Goal: Check status: Check status

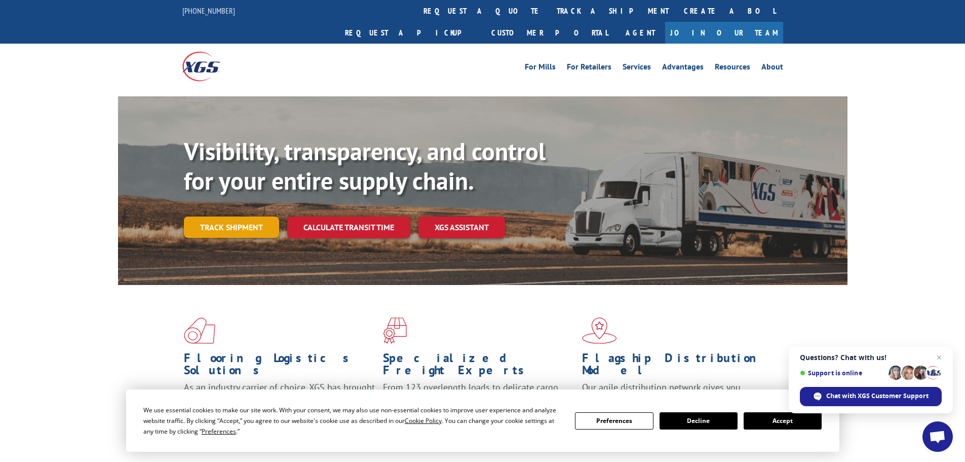
click at [256, 216] on link "Track shipment" at bounding box center [231, 226] width 95 height 21
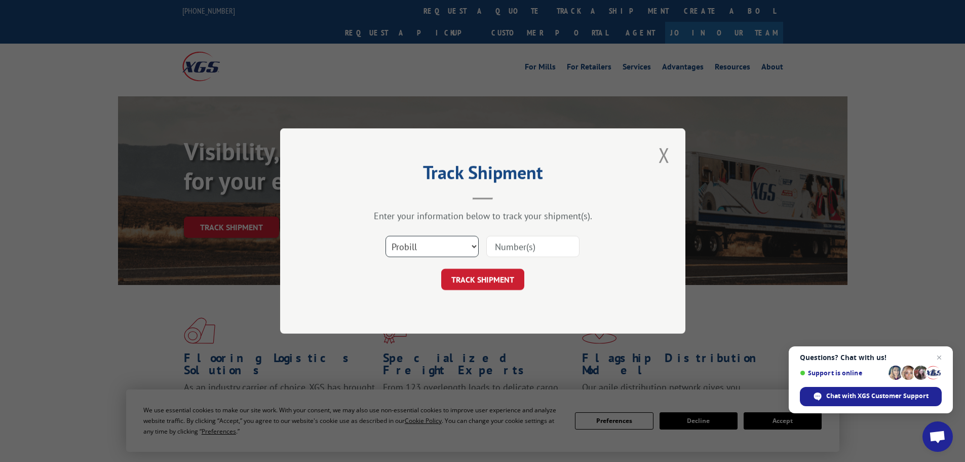
click at [403, 246] on select "Select category... Probill BOL PO" at bounding box center [432, 246] width 93 height 21
select select "bol"
click at [386, 236] on select "Select category... Probill BOL PO" at bounding box center [432, 246] width 93 height 21
paste input "4812267"
type input "4812267"
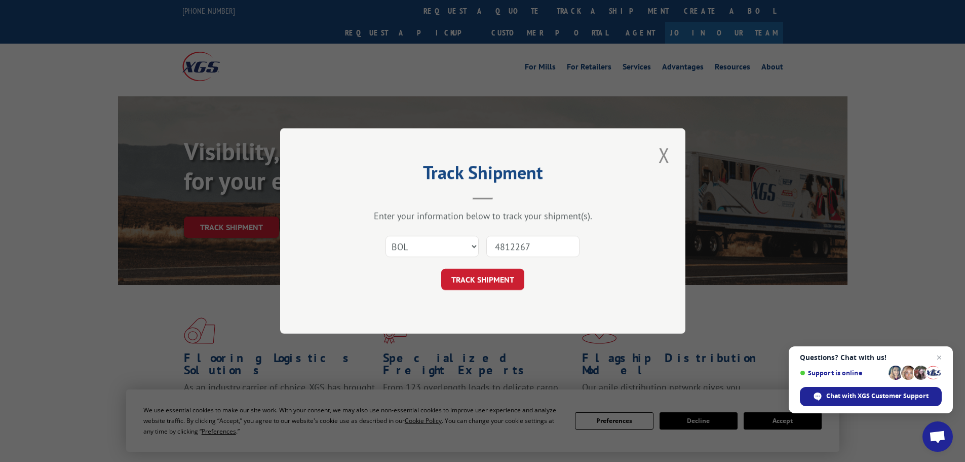
click at [509, 268] on form "Select category... Probill BOL PO 4812267 TRACK SHIPMENT" at bounding box center [483, 260] width 304 height 60
click at [509, 270] on button "TRACK SHIPMENT" at bounding box center [482, 279] width 83 height 21
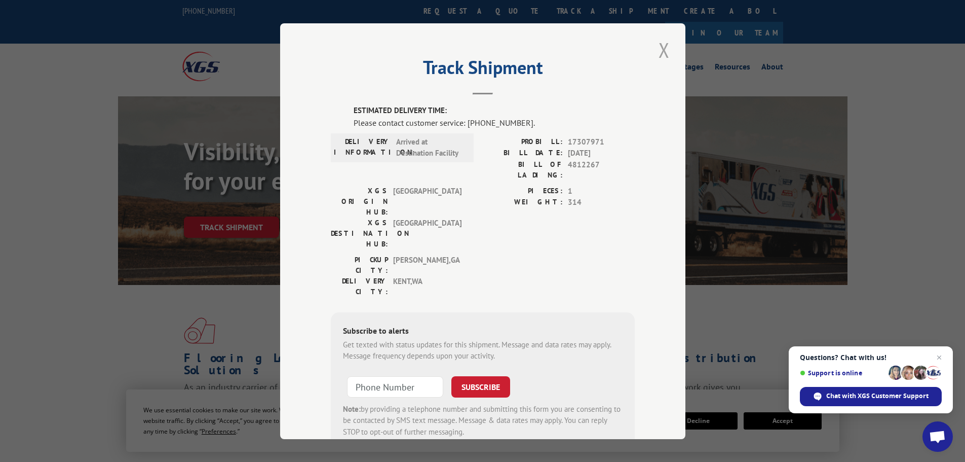
click at [666, 53] on button "Close modal" at bounding box center [664, 50] width 17 height 28
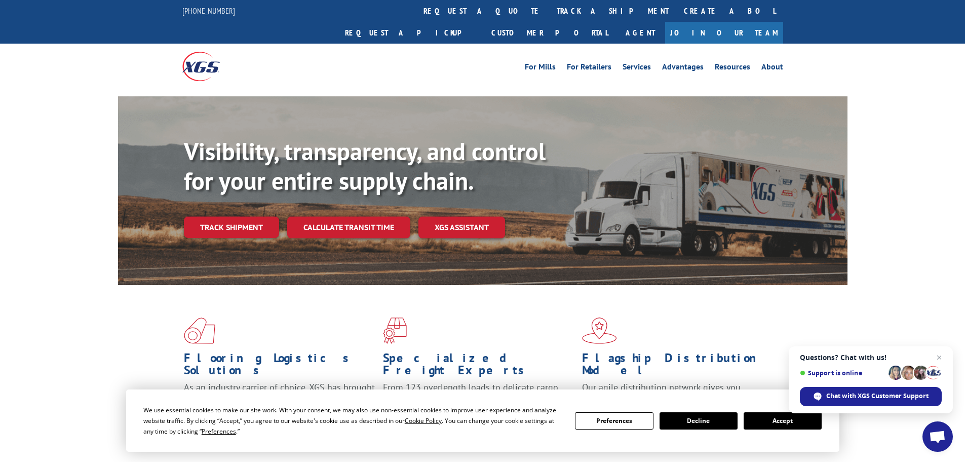
click at [947, 356] on span "Questions? Chat with us! Support is online Chat with XGS Customer Support" at bounding box center [871, 379] width 164 height 67
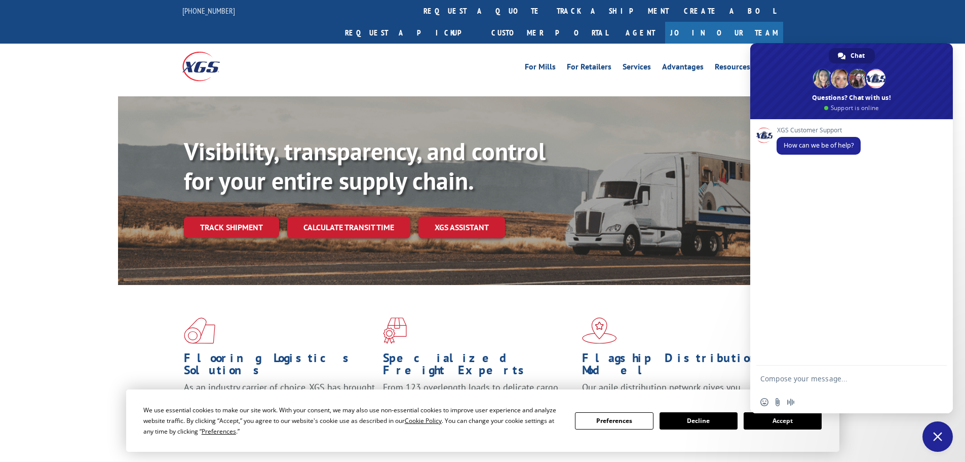
click at [950, 428] on span "Close chat" at bounding box center [938, 436] width 30 height 30
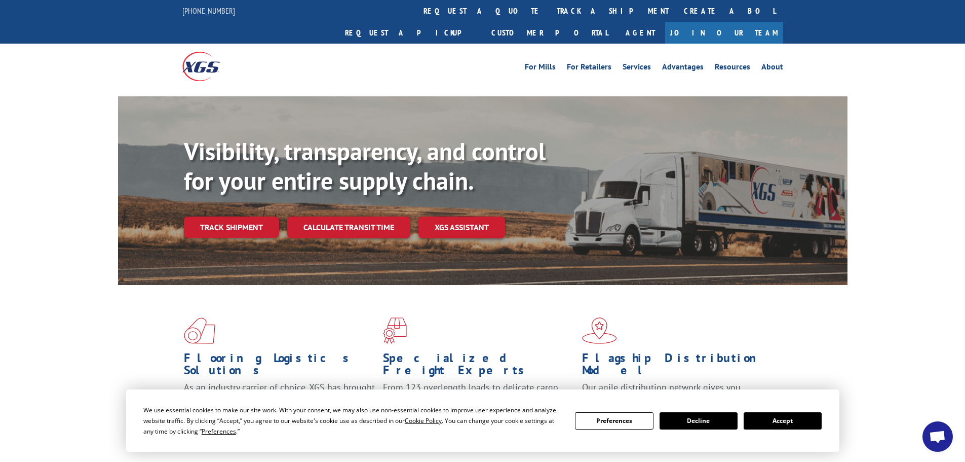
click at [795, 417] on button "Accept" at bounding box center [783, 420] width 78 height 17
